Goal: Find specific page/section: Find specific page/section

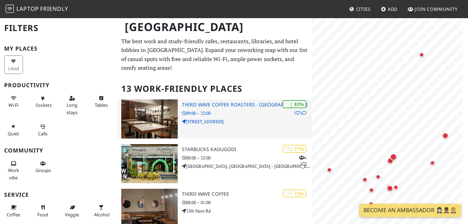
click at [271, 133] on div "| 83% 1 1 Third Wave Coffee Roasters - Indiranagar 09:00 – 23:00 729, Chinmaya …" at bounding box center [247, 118] width 130 height 39
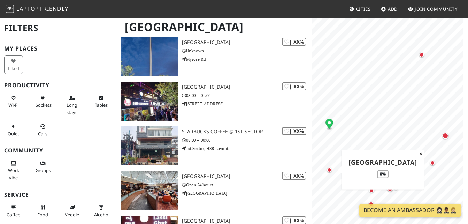
scroll to position [361, 0]
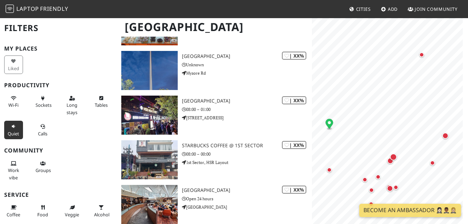
click at [13, 131] on span "Quiet" at bounding box center [14, 133] width 12 height 6
